Goal: Communication & Community: Answer question/provide support

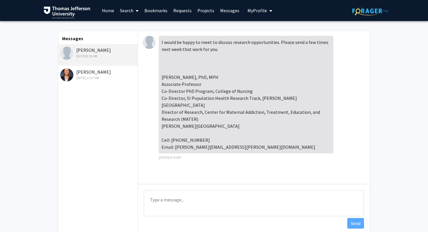
click at [178, 203] on textarea "Type a message" at bounding box center [254, 203] width 220 height 26
click at [154, 200] on textarea "Type a message" at bounding box center [254, 203] width 220 height 26
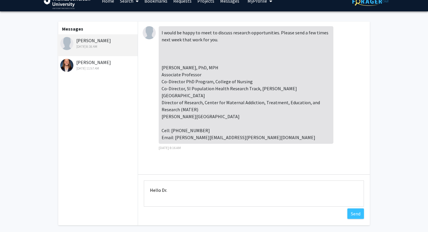
click at [156, 188] on textarea "Hello Dr." at bounding box center [254, 194] width 220 height 26
click at [177, 189] on textarea "Hello Dr." at bounding box center [254, 194] width 220 height 26
click at [164, 199] on textarea "Hello Dr. Short," at bounding box center [254, 194] width 220 height 26
click at [265, 183] on textarea "Hello [PERSON_NAME], Thank you so much for getting back to me. I" at bounding box center [254, 194] width 220 height 26
click at [265, 189] on textarea "Hello [PERSON_NAME], Thank you so much for getting back to me. I" at bounding box center [254, 194] width 220 height 26
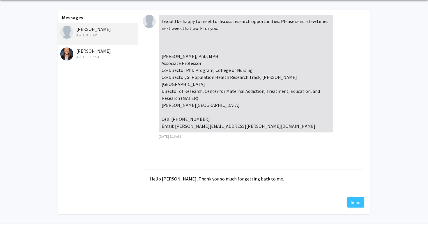
scroll to position [24, 0]
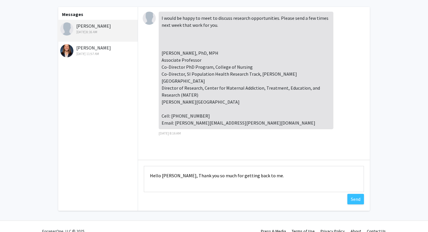
click at [180, 175] on textarea "Hello [PERSON_NAME], Thank you so much for getting back to me." at bounding box center [254, 179] width 220 height 26
click at [238, 182] on textarea "Hello [PERSON_NAME], Thank you so much for getting back to me." at bounding box center [254, 179] width 220 height 26
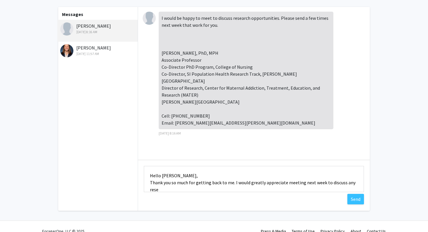
scroll to position [1, 0]
click at [189, 172] on textarea "Hello [PERSON_NAME], Thank you so much for getting back to me. I would greatly …" at bounding box center [254, 179] width 220 height 26
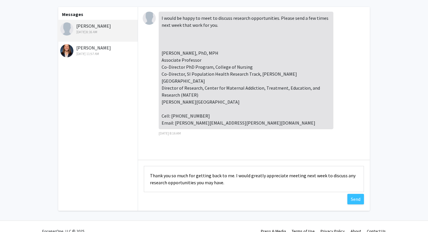
scroll to position [20, 0]
click at [231, 178] on textarea "Hello Dr. Short, Thank you so much for getting back to me. I would greatly appr…" at bounding box center [254, 179] width 220 height 26
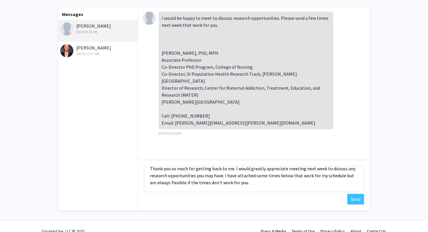
scroll to position [28, 0]
click at [242, 172] on textarea "Hello Dr. Short, Thank you so much for getting back to me. I would greatly appr…" at bounding box center [254, 179] width 220 height 26
click at [242, 169] on textarea "Hello Dr. Short, Thank you so much for getting back to me. I would greatly appr…" at bounding box center [254, 179] width 220 height 26
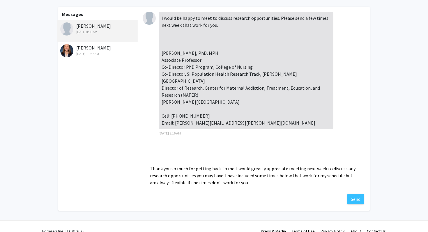
click at [189, 177] on textarea "Hello Dr. Short, Thank you so much for getting back to me. I would greatly appr…" at bounding box center [254, 179] width 220 height 26
click at [202, 177] on textarea "Hello Dr. Short, Thank you so much for getting back to me. I would greatly appr…" at bounding box center [254, 179] width 220 height 26
click at [229, 177] on textarea "Hello Dr. Short, Thank you so much for getting back to me. I would greatly appr…" at bounding box center [254, 179] width 220 height 26
click at [224, 179] on textarea "Hello Dr. Short, Thank you so much for getting back to me. I would greatly appr…" at bounding box center [254, 179] width 220 height 26
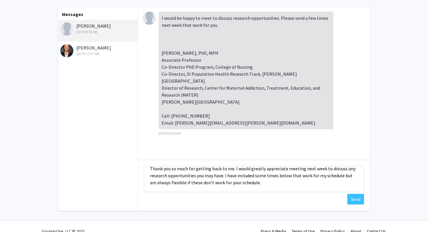
click at [223, 186] on textarea "Hello Dr. Short, Thank you so much for getting back to me. I would greatly appr…" at bounding box center [254, 179] width 220 height 26
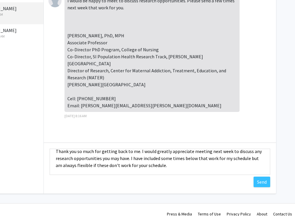
scroll to position [29, 0]
click at [145, 166] on textarea "Hello Dr. Short, Thank you so much for getting back to me. I would greatly appr…" at bounding box center [160, 162] width 220 height 26
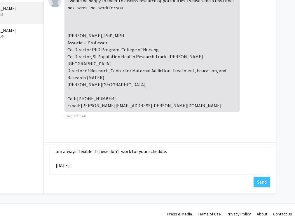
scroll to position [37, 0]
click at [142, 161] on textarea "Hello Dr. Short, Thank you so much for getting back to me. I would greatly appr…" at bounding box center [160, 162] width 220 height 26
click at [64, 163] on textarea "Hello Dr. Short, Thank you so much for getting back to me. I would greatly appr…" at bounding box center [160, 162] width 220 height 26
click at [80, 162] on textarea "Hello Dr. Short, Thank you so much for getting back to me. I would greatly appr…" at bounding box center [160, 162] width 220 height 26
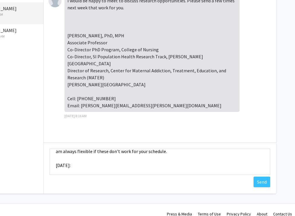
click at [90, 164] on textarea "Hello Dr. Short, Thank you so much for getting back to me. I would greatly appr…" at bounding box center [160, 162] width 220 height 26
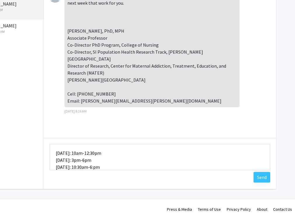
scroll to position [50, 0]
click at [107, 160] on textarea "Hello Dr. Short, Thank you so much for getting back to me. I would greatly appr…" at bounding box center [160, 157] width 220 height 26
click at [105, 168] on textarea "Hello Dr. Short, Thank you so much for getting back to me. I would greatly appr…" at bounding box center [160, 157] width 220 height 26
click at [91, 168] on textarea "Hello Dr. Short, Thank you so much for getting back to me. I would greatly appr…" at bounding box center [160, 157] width 220 height 26
click at [96, 167] on textarea "Hello Dr. Short, Thank you so much for getting back to me. I would greatly appr…" at bounding box center [160, 157] width 220 height 26
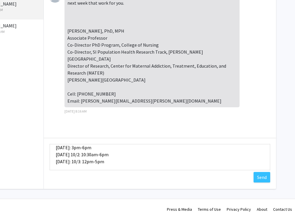
scroll to position [62, 0]
click at [151, 156] on textarea "Hello Dr. Short, Thank you so much for getting back to me. I would greatly appr…" at bounding box center [160, 157] width 220 height 26
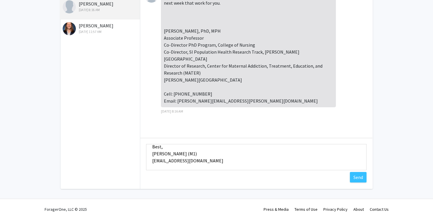
scroll to position [112, 0]
click at [242, 155] on textarea "Hello Dr. Short, Thank you so much for getting back to me. I would greatly appr…" at bounding box center [256, 157] width 220 height 26
click at [231, 160] on textarea "Hello Dr. Short, Thank you so much for getting back to me. I would greatly appr…" at bounding box center [256, 157] width 220 height 26
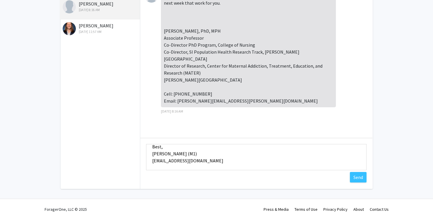
click at [213, 164] on textarea "Hello Dr. Short, Thank you so much for getting back to me. I would greatly appr…" at bounding box center [256, 157] width 220 height 26
click at [204, 165] on textarea "Hello Dr. Short, Thank you so much for getting back to me. I would greatly appr…" at bounding box center [256, 157] width 220 height 26
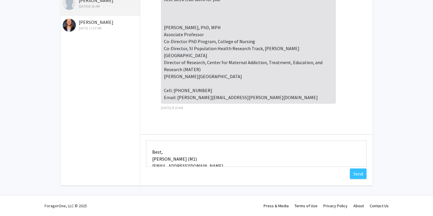
scroll to position [90, 0]
click at [183, 160] on textarea "Hello Dr. Short, Thank you so much for getting back to me. I would greatly appr…" at bounding box center [256, 153] width 220 height 26
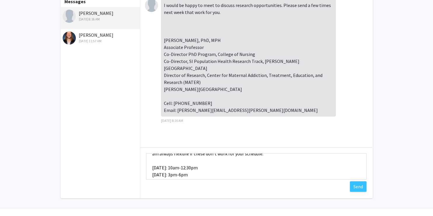
scroll to position [28, 0]
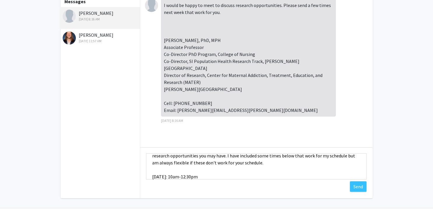
click at [186, 165] on textarea "Hello Dr. Short, Thank you so much for getting back to me. I would greatly appr…" at bounding box center [256, 166] width 220 height 26
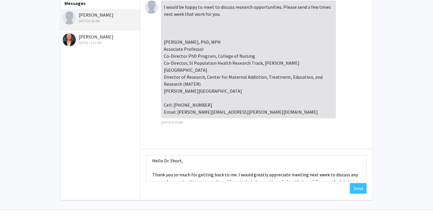
scroll to position [0, 0]
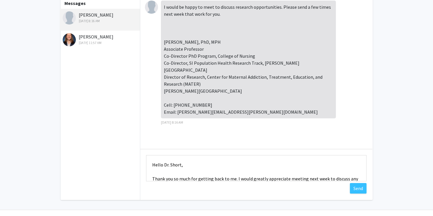
click at [150, 164] on textarea "Hello Dr. Short, Thank you so much for getting back to me. I would greatly appr…" at bounding box center [256, 168] width 220 height 26
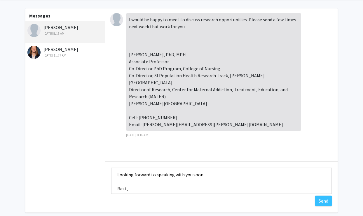
scroll to position [80, 0]
click at [238, 174] on textarea "Hello Dr. Short, Thank you so much for getting back to me. I would greatly appr…" at bounding box center [221, 181] width 220 height 26
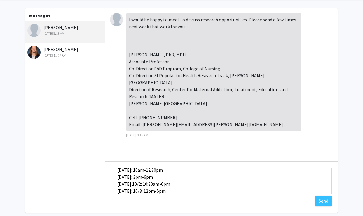
scroll to position [50, 0]
click at [149, 169] on textarea "Hello Dr. Short, Thank you so much for getting back to me. I would greatly appr…" at bounding box center [221, 181] width 220 height 26
click at [154, 177] on textarea "Hello Dr. Short, Thank you so much for getting back to me. I would greatly appr…" at bounding box center [221, 181] width 220 height 26
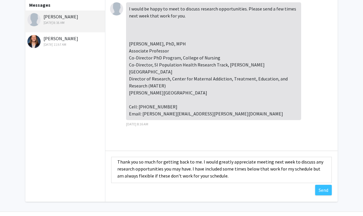
scroll to position [17, 0]
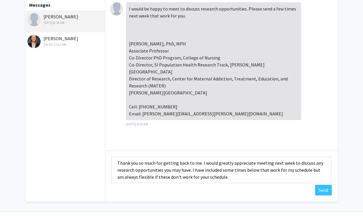
click at [313, 163] on textarea "Hello Dr. Short, Thank you so much for getting back to me. I would greatly appr…" at bounding box center [221, 170] width 220 height 26
click at [314, 164] on textarea "Hello Dr. Short, Thank you so much for getting back to me. I would greatly appr…" at bounding box center [221, 170] width 220 height 26
drag, startPoint x: 161, startPoint y: 170, endPoint x: 187, endPoint y: 170, distance: 26.5
click at [187, 170] on textarea "Hello Dr. Short, Thank you so much for getting back to me. I would greatly appr…" at bounding box center [221, 170] width 220 height 26
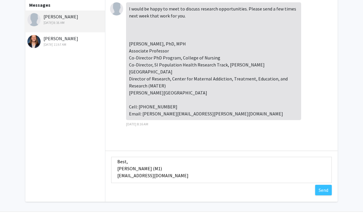
scroll to position [98, 0]
type textarea "Hello Dr. Short, Thank you so much for getting back to me. I would greatly appr…"
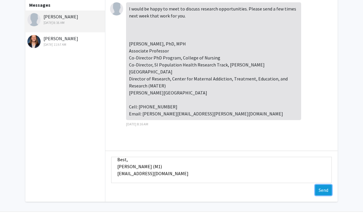
click at [321, 189] on button "Send" at bounding box center [323, 190] width 17 height 10
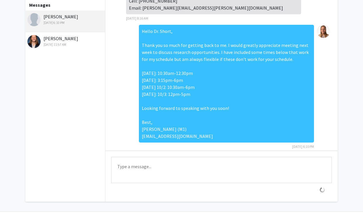
scroll to position [0, 0]
